Goal: Information Seeking & Learning: Learn about a topic

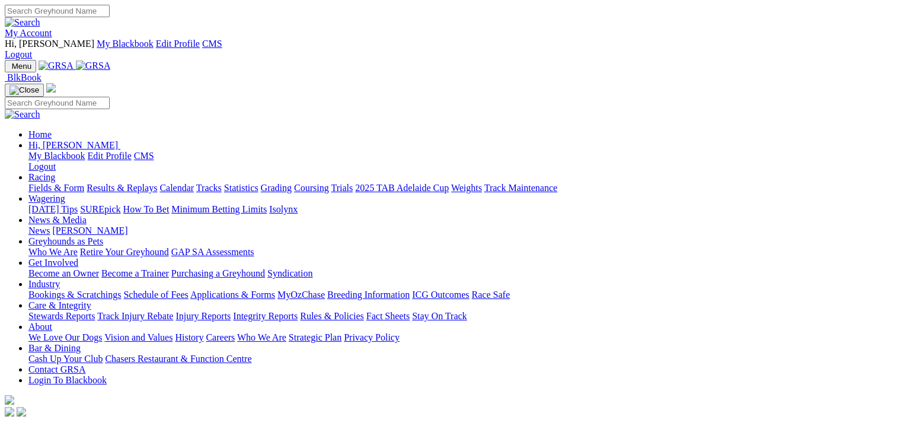
click at [70, 183] on link "Fields & Form" at bounding box center [56, 188] width 56 height 10
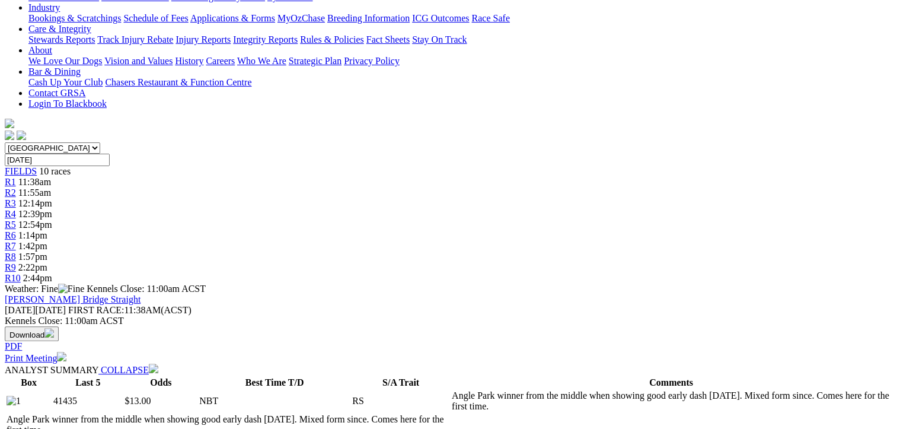
scroll to position [0, 2]
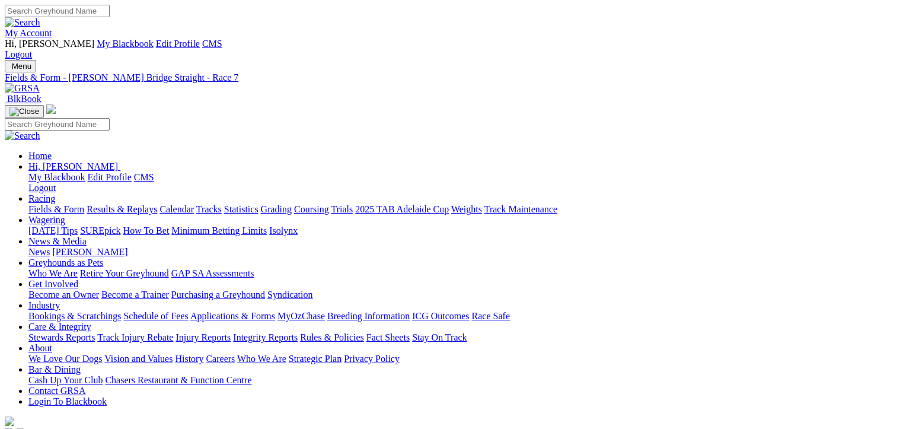
scroll to position [458, 0]
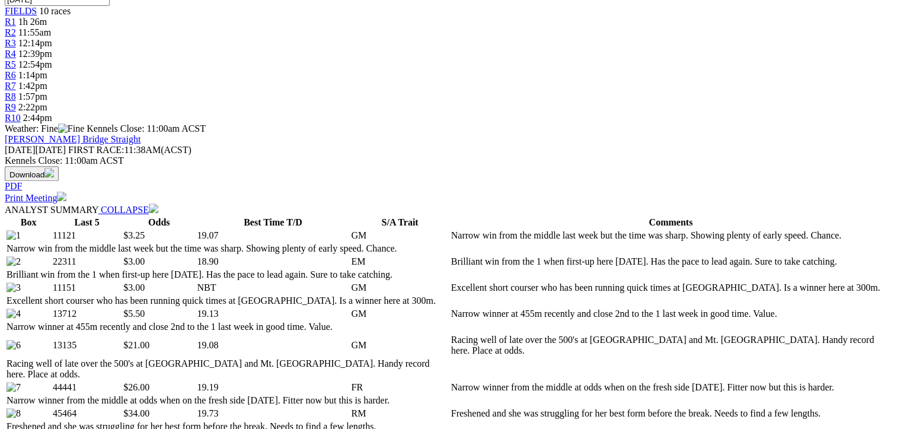
drag, startPoint x: 0, startPoint y: 0, endPoint x: 595, endPoint y: 181, distance: 621.8
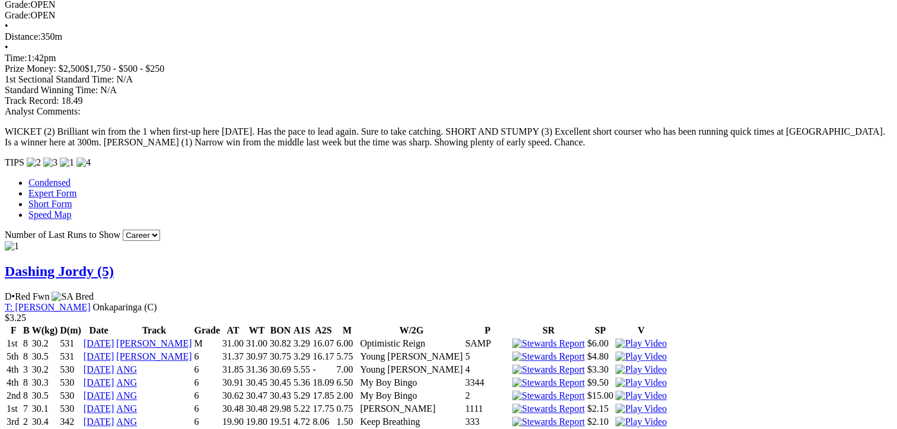
scroll to position [0, 4]
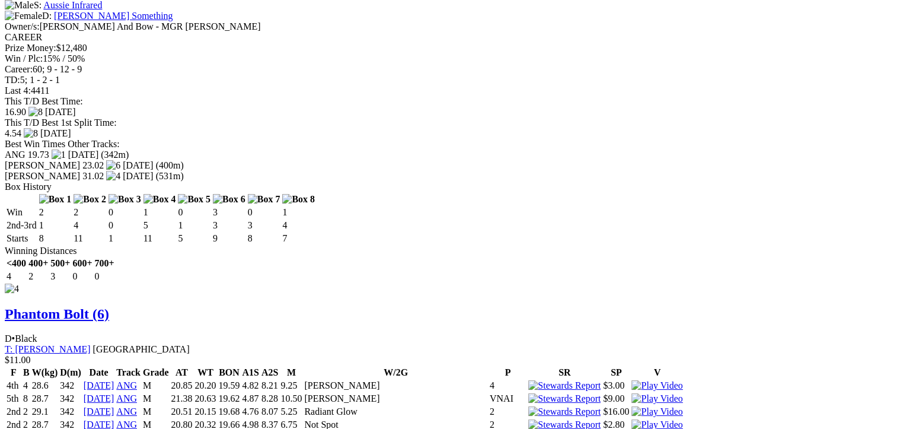
scroll to position [3323, 0]
